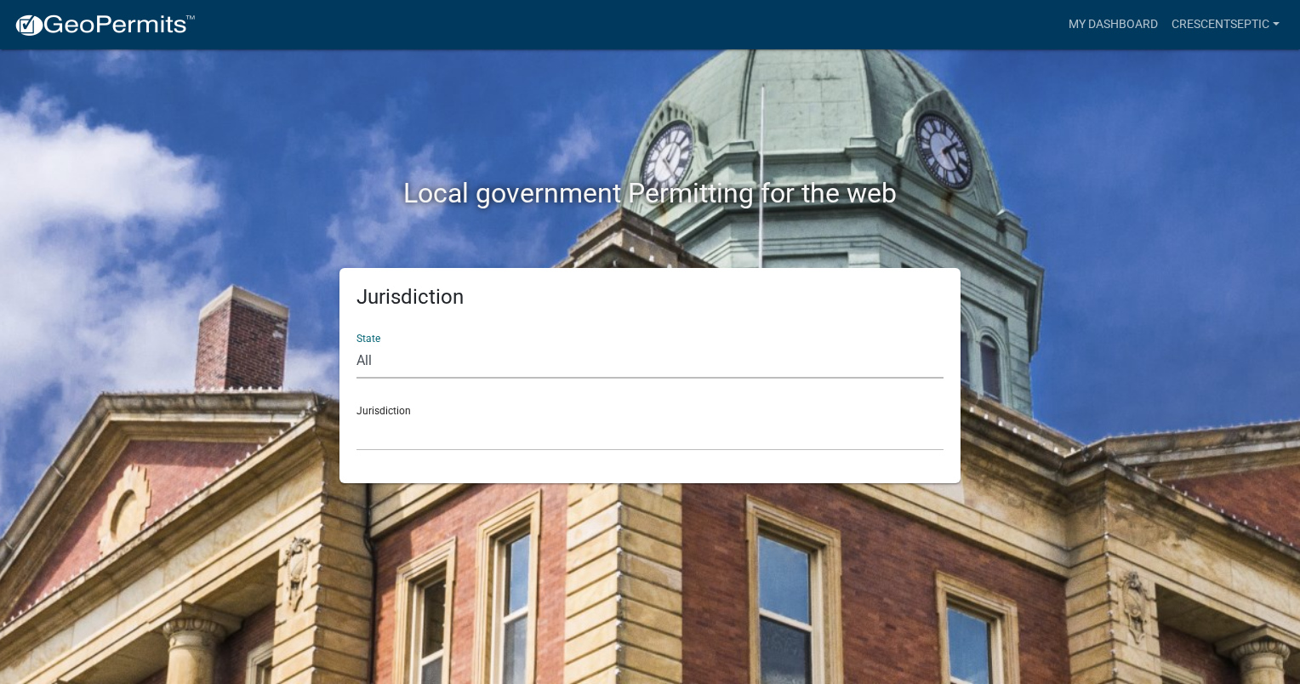
click at [392, 368] on select "All [US_STATE] [US_STATE] [US_STATE] [US_STATE] [US_STATE] [US_STATE] [US_STATE…" at bounding box center [649, 361] width 587 height 35
select select "[US_STATE]"
click at [356, 344] on select "All [US_STATE] [US_STATE] [US_STATE] [US_STATE] [US_STATE] [US_STATE] [US_STATE…" at bounding box center [649, 361] width 587 height 35
drag, startPoint x: 379, startPoint y: 429, endPoint x: 386, endPoint y: 447, distance: 19.4
click at [379, 429] on select "[GEOGRAPHIC_DATA], [US_STATE] [GEOGRAPHIC_DATA], [US_STATE] [GEOGRAPHIC_DATA], …" at bounding box center [649, 433] width 587 height 35
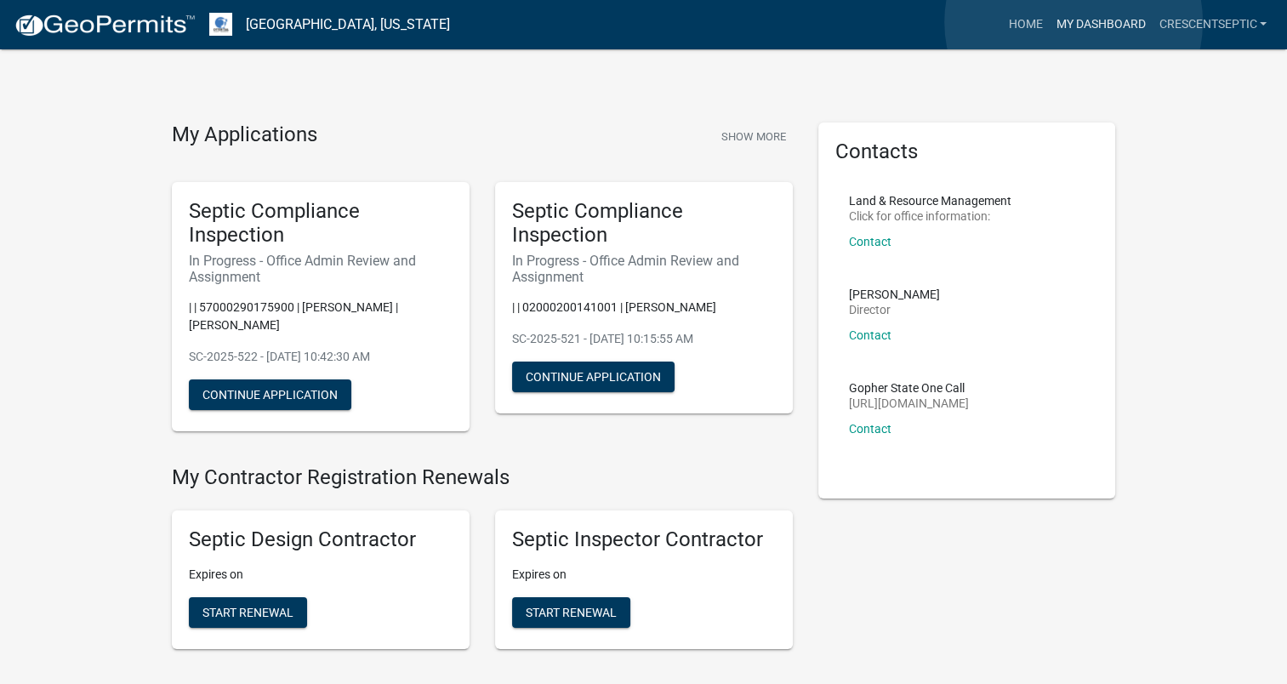
click at [1074, 22] on link "My Dashboard" at bounding box center [1100, 25] width 103 height 32
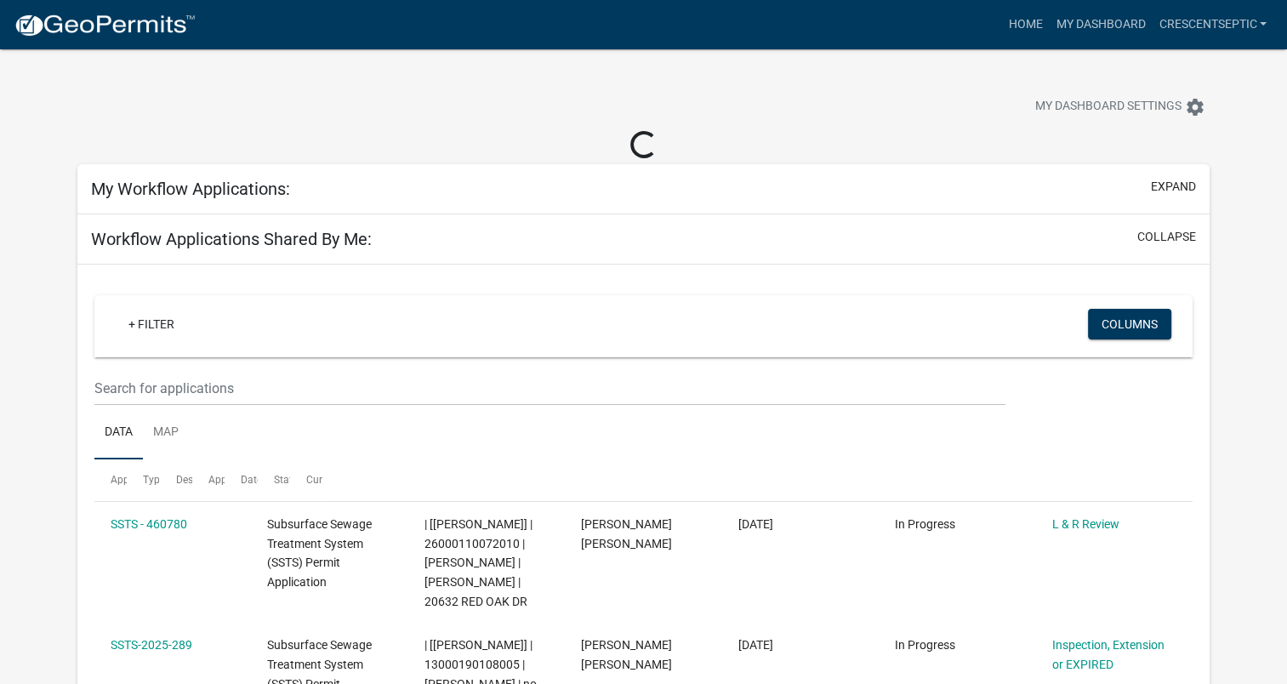
select select "3: 100"
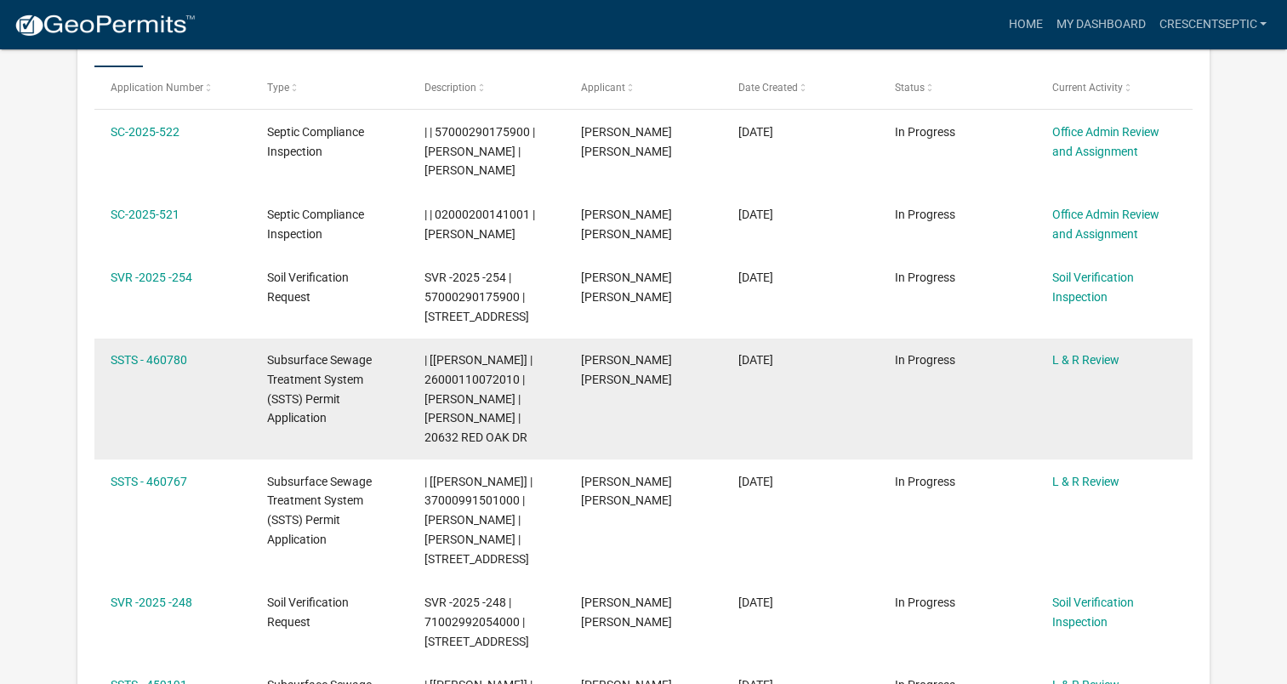
scroll to position [396, 0]
